Goal: Task Accomplishment & Management: Manage account settings

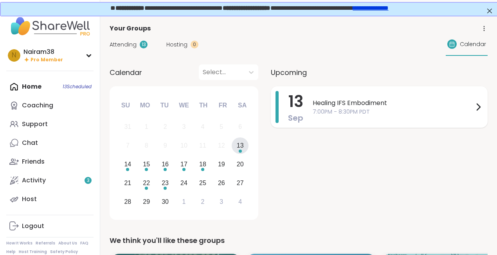
click at [309, 106] on div "[DATE] Healing IFS Embodiment 7:00PM - 8:30PM PDT" at bounding box center [379, 106] width 217 height 41
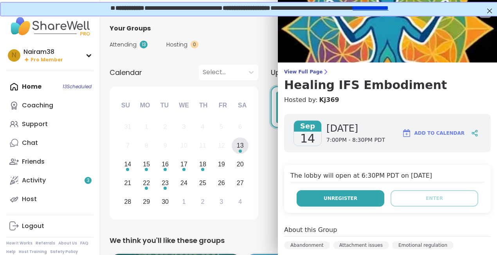
click at [342, 198] on span "Unregister" at bounding box center [340, 198] width 34 height 7
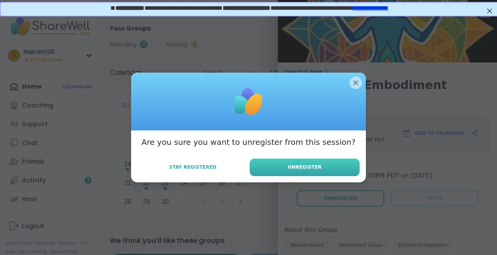
click at [322, 168] on button "Unregister" at bounding box center [304, 168] width 110 height 18
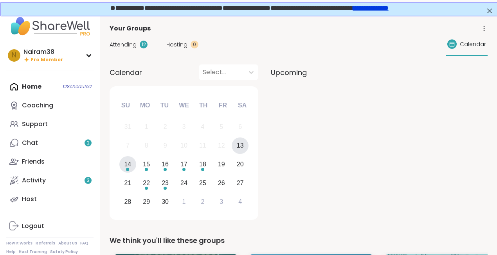
click at [131, 166] on div "14" at bounding box center [127, 164] width 7 height 11
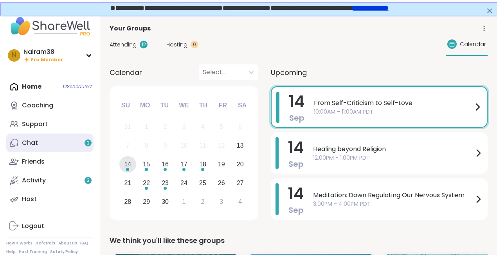
click at [68, 146] on link "Chat 2" at bounding box center [49, 143] width 87 height 19
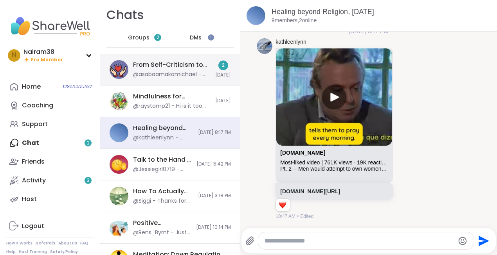
click at [159, 69] on div "From Self-Criticism to Self-Love, [DATE]" at bounding box center [171, 65] width 77 height 9
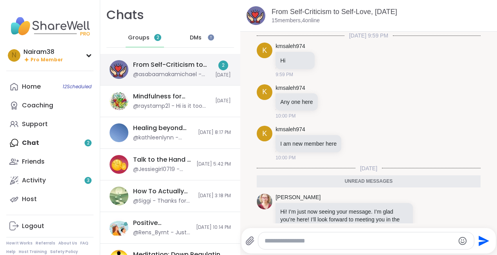
scroll to position [66, 0]
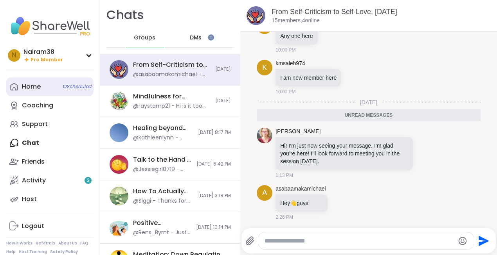
click at [32, 81] on link "Home 12 Scheduled" at bounding box center [49, 86] width 87 height 19
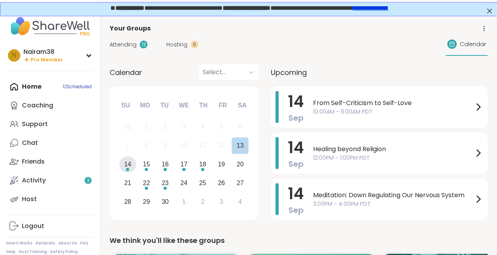
click at [129, 165] on div "14" at bounding box center [127, 164] width 7 height 11
